Goal: Information Seeking & Learning: Stay updated

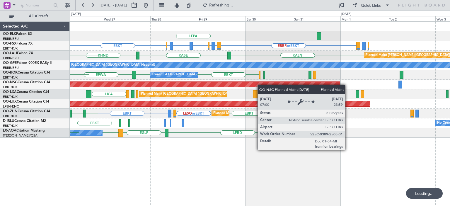
click at [53, 80] on div "LEPA [GEOGRAPHIC_DATA] EBBR or EBKT EBBR or EBKT LFMN or EBKT EBBR or EBKT EBKT…" at bounding box center [225, 108] width 450 height 195
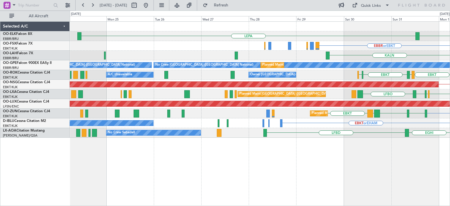
click at [447, 110] on div "EBBR LEPA EBBR or EBKT LIRZ or EBKT EBBR or EBKT EBKT KALN Planned [GEOGRAPHIC_…" at bounding box center [260, 80] width 380 height 116
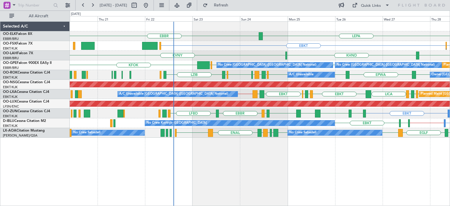
click at [257, 130] on div "EBBR LEPA EBKT EBBR or EBKT EBBR or EBKT LFMN or EBKT Planned Maint [GEOGRAPHIC…" at bounding box center [260, 80] width 380 height 116
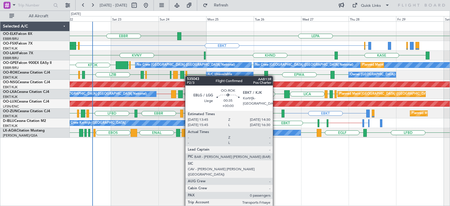
click at [187, 77] on div "EBBR LEPA EBBR or EBKT EBKT EGGW FCOD [GEOGRAPHIC_DATA] EBKT Planned Maint [GEO…" at bounding box center [260, 80] width 380 height 116
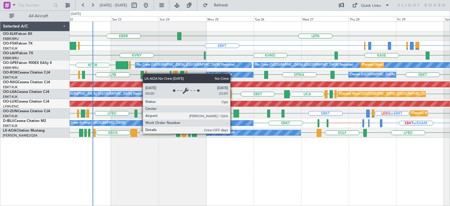
click at [233, 133] on div "No Crew Sabadell" at bounding box center [221, 132] width 27 height 9
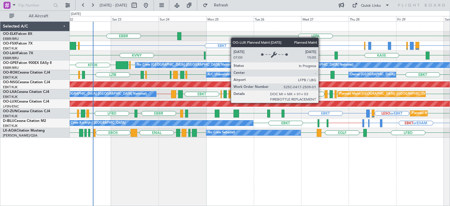
click at [26, 102] on div "EBBR LEPA EBKT EBBR or EBKT EBBR or EBKT LFMN or EBKT EBBR or EBKT EBBR or EBKT…" at bounding box center [225, 108] width 450 height 195
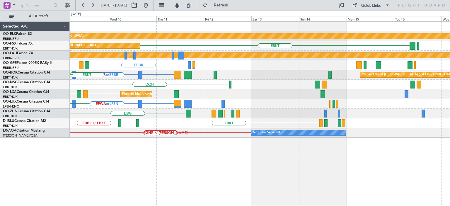
click at [49, 109] on div "Planned Maint Kortrijk-[GEOGRAPHIC_DATA] EBBR // EBKT LFMN EBKT Planned Maint […" at bounding box center [225, 108] width 450 height 195
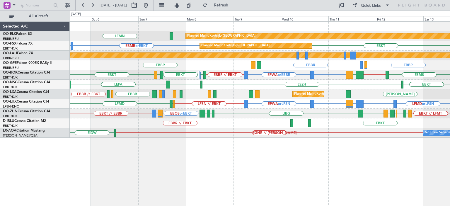
click at [449, 105] on div "Planned Maint Kortrijk-[GEOGRAPHIC_DATA] EBBR // EBKT LFMN Planned Maint [GEOGR…" at bounding box center [260, 80] width 380 height 116
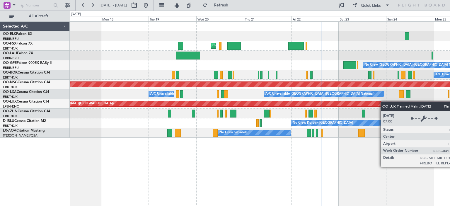
click at [388, 102] on div "Planned Maint Kortrijk-[GEOGRAPHIC_DATA] No Crew [GEOGRAPHIC_DATA] (Brussels Na…" at bounding box center [225, 108] width 450 height 195
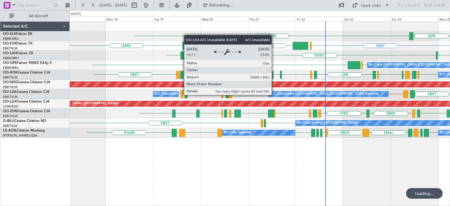
click at [76, 98] on div "EBBR // EBKT [GEOGRAPHIC_DATA] LIRS LFSD EBKT LOWI [GEOGRAPHIC_DATA] EBKT LDSP …" at bounding box center [260, 94] width 380 height 10
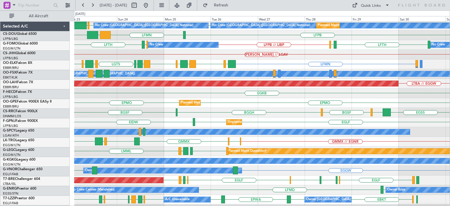
scroll to position [80, 0]
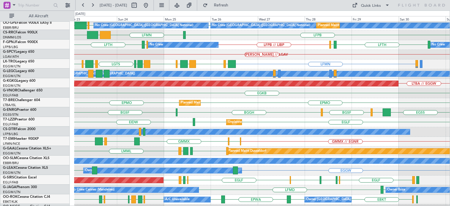
click at [192, 73] on div "A/C Unavailable London (Luton)" at bounding box center [431, 73] width 787 height 5
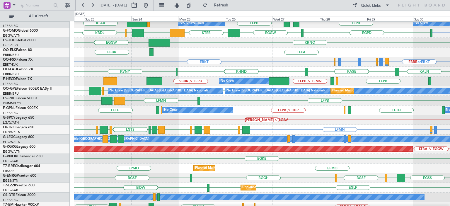
scroll to position [11, 0]
